Goal: Navigation & Orientation: Find specific page/section

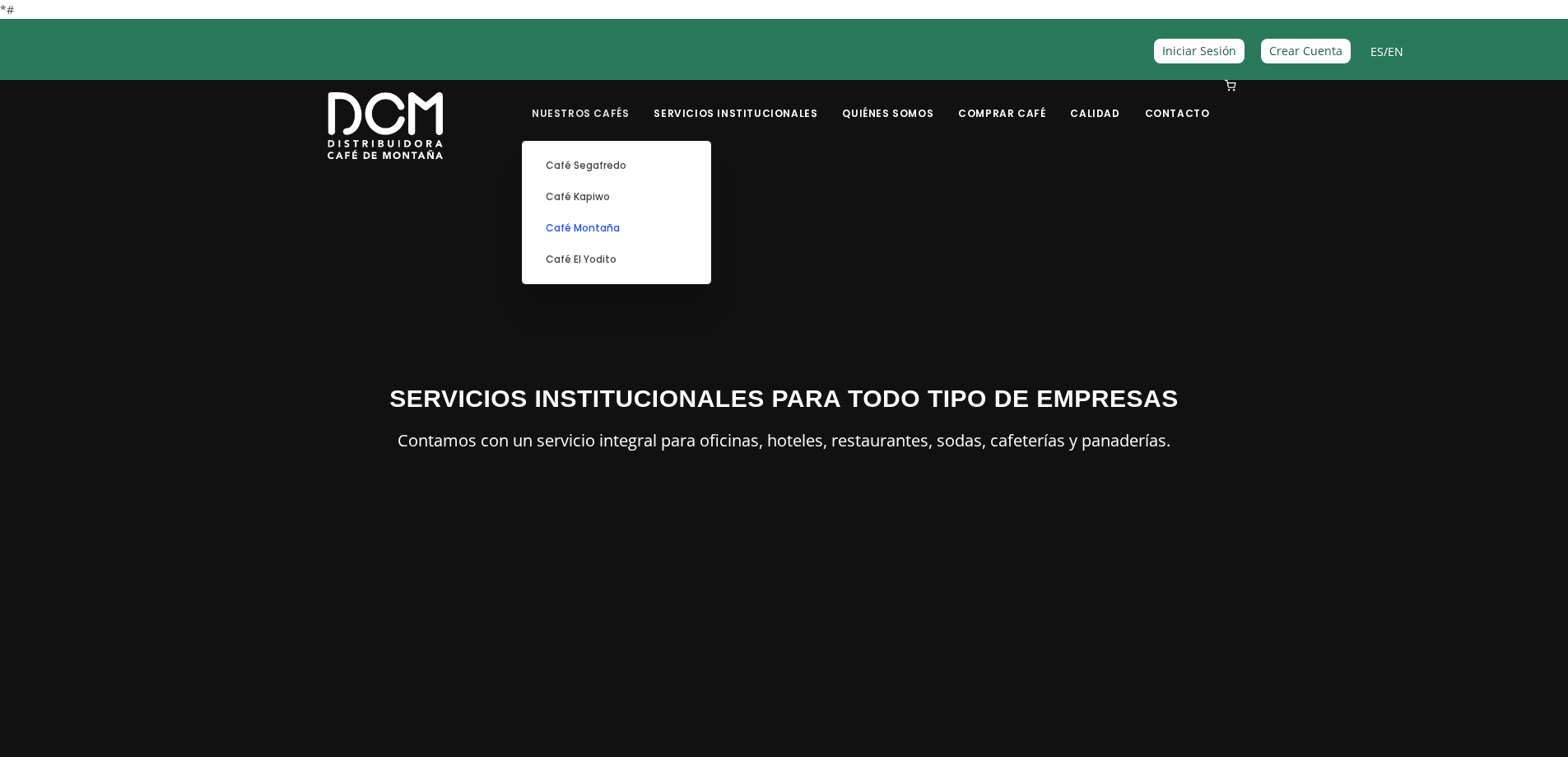
click at [621, 229] on link "Café Montaña" at bounding box center [616, 228] width 171 height 32
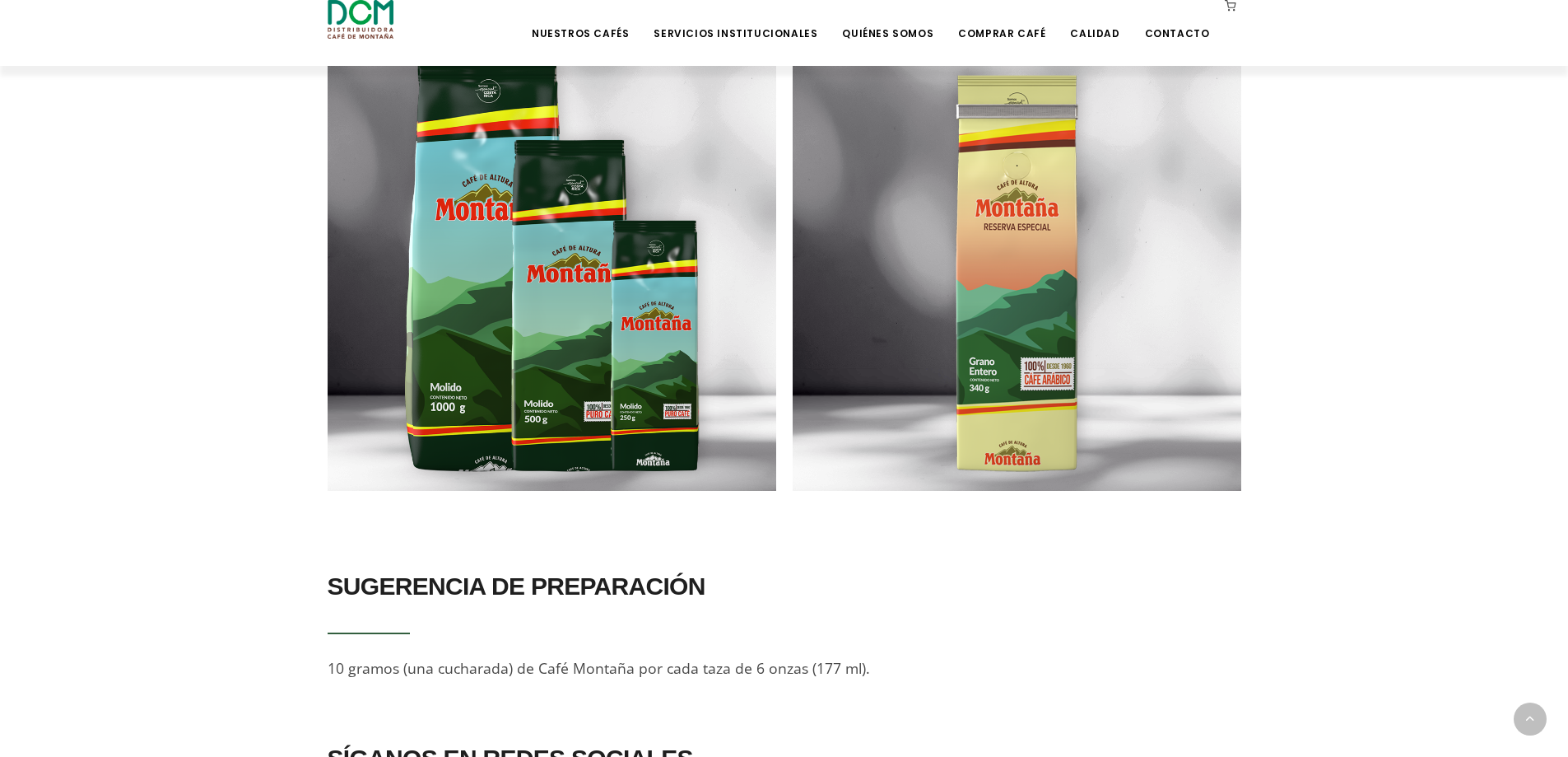
scroll to position [1383, 0]
